Goal: Book appointment/travel/reservation

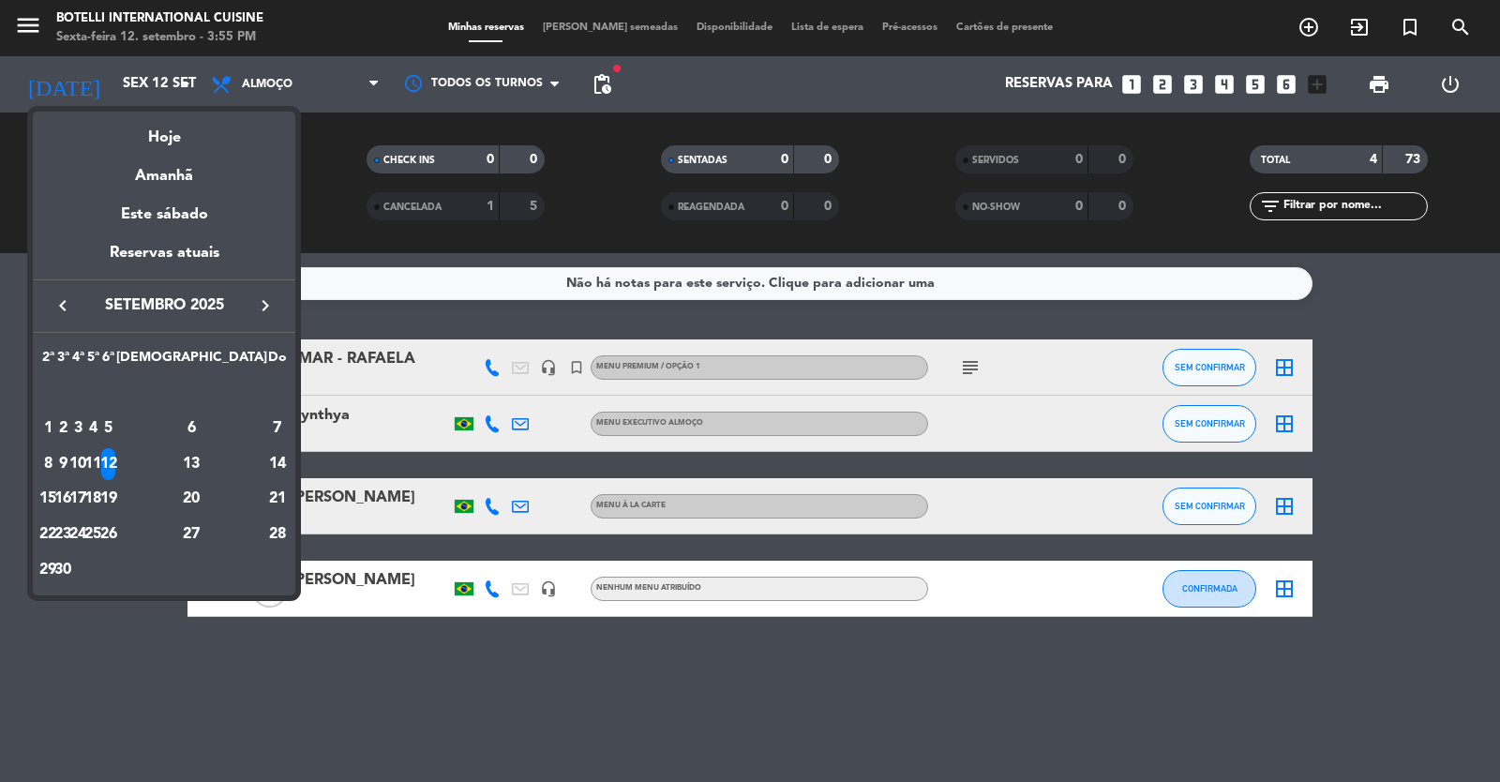
click at [265, 303] on icon "keyboard_arrow_right" at bounding box center [265, 305] width 23 height 23
click at [70, 460] on div "11" at bounding box center [63, 464] width 14 height 32
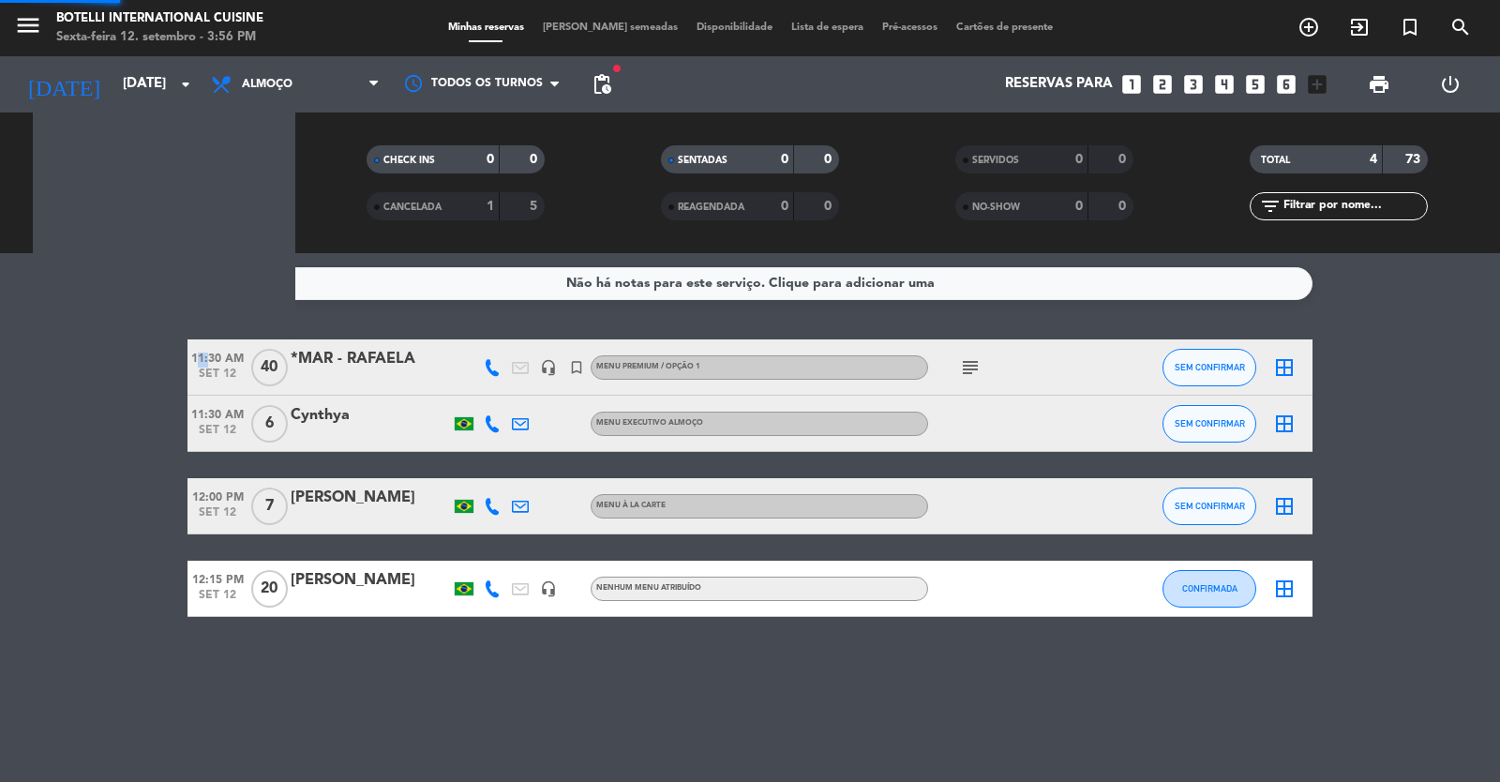
click at [99, 460] on bookings-row "11:30 AM [DATE] *MAR - RAFAELA headset_mic turned_in_not MENU PREMIUM / OPÇÃO 1…" at bounding box center [750, 478] width 1500 height 278
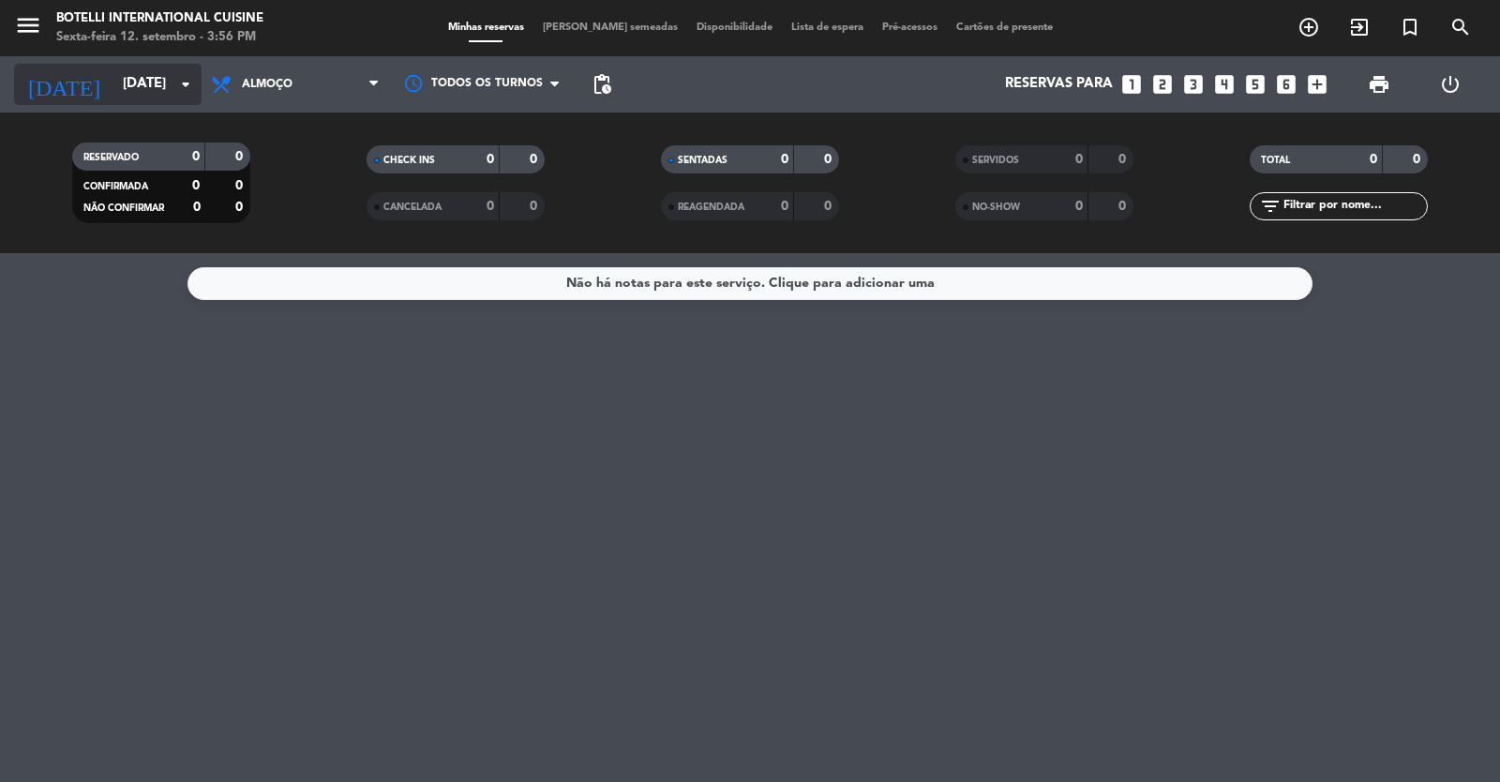
click at [193, 93] on icon "arrow_drop_down" at bounding box center [185, 84] width 23 height 23
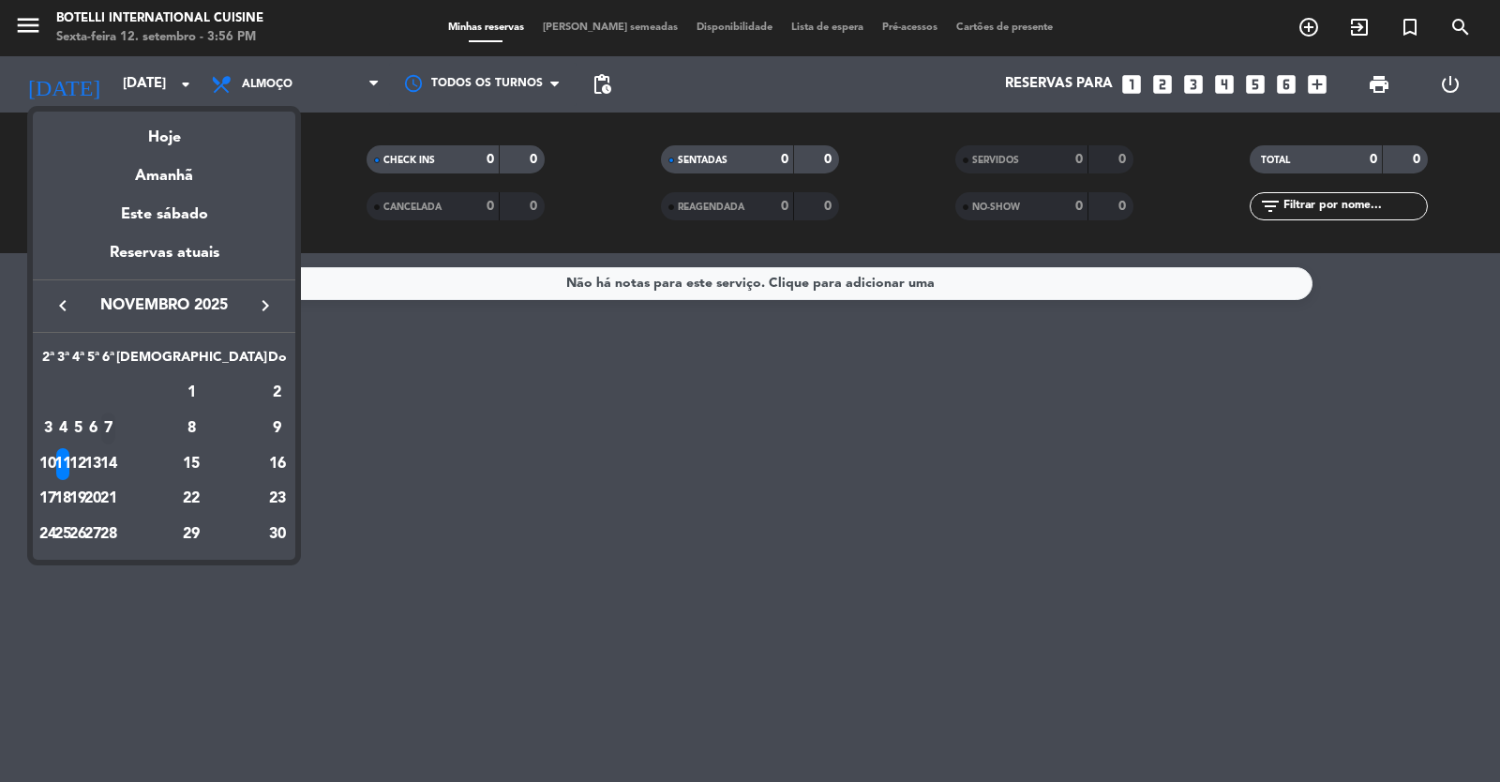
click at [115, 426] on div "7" at bounding box center [108, 429] width 14 height 32
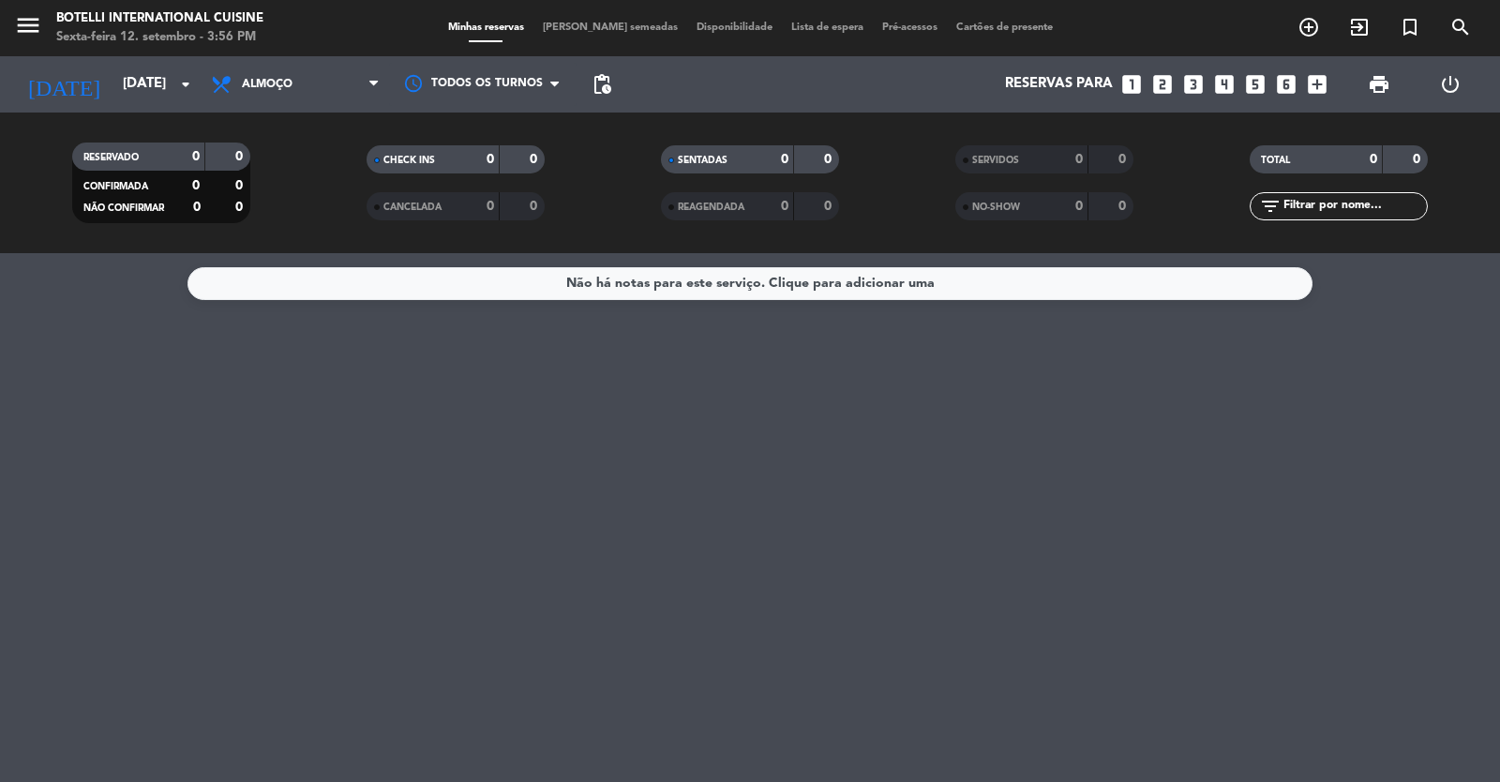
type input "[DATE]"
click at [147, 88] on input "[DATE]" at bounding box center [203, 85] width 181 height 36
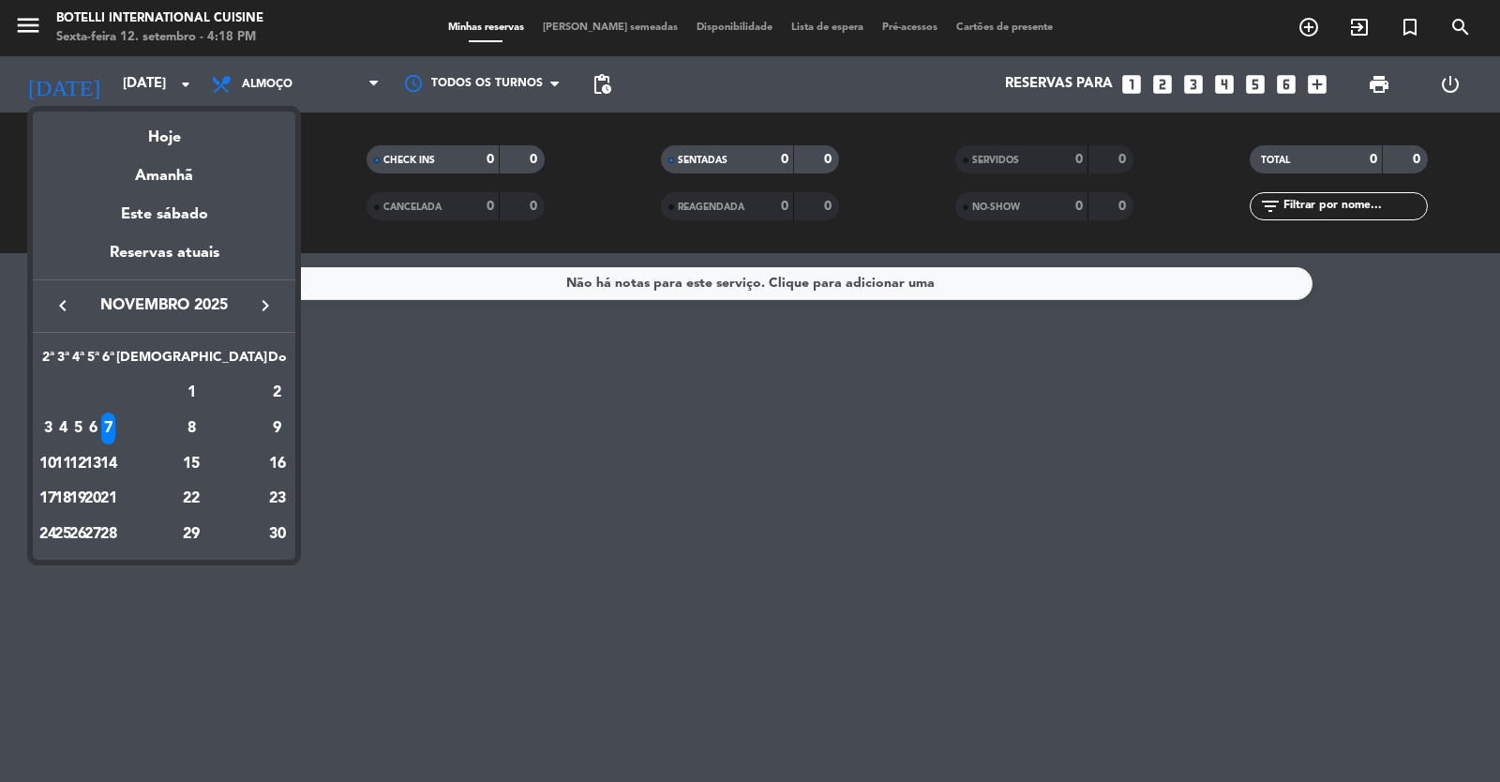
drag, startPoint x: 570, startPoint y: 657, endPoint x: 593, endPoint y: 639, distance: 28.7
click at [572, 652] on div at bounding box center [750, 391] width 1500 height 782
